Goal: Check status

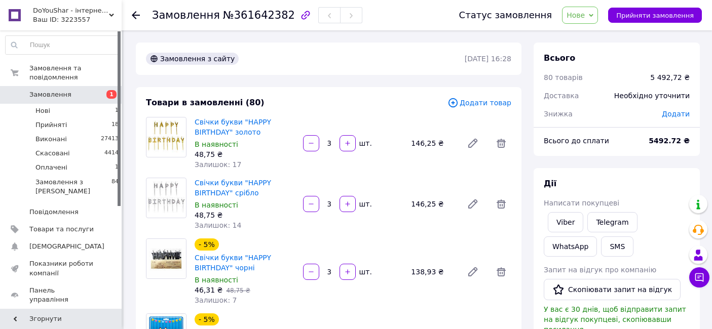
scroll to position [644, 0]
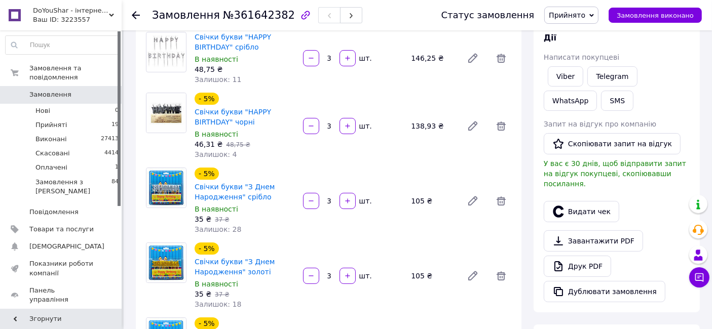
scroll to position [281, 0]
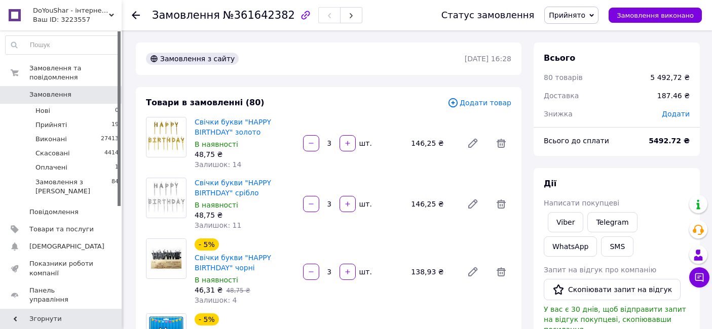
scroll to position [133, 0]
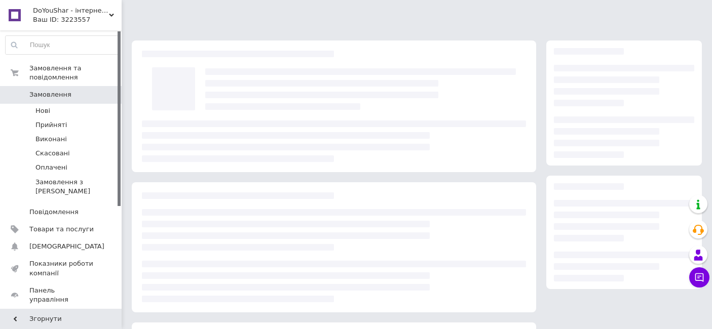
scroll to position [133, 0]
